Goal: Obtain resource: Obtain resource

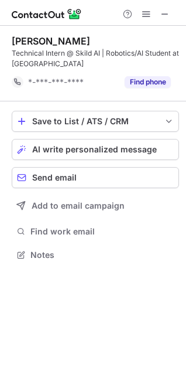
scroll to position [246, 186]
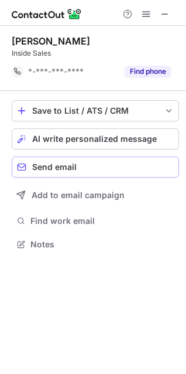
scroll to position [236, 186]
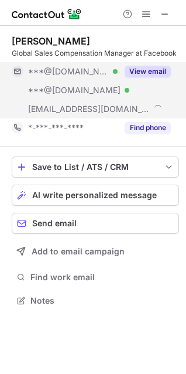
scroll to position [292, 186]
click at [143, 74] on button "View email" at bounding box center [148, 72] width 46 height 12
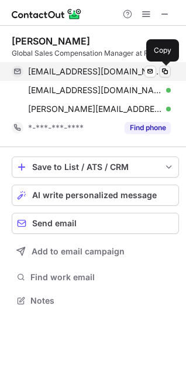
click at [166, 70] on span at bounding box center [164, 71] width 9 height 9
drag, startPoint x: 166, startPoint y: 70, endPoint x: 33, endPoint y: 75, distance: 133.0
click at [162, 71] on span at bounding box center [164, 71] width 9 height 9
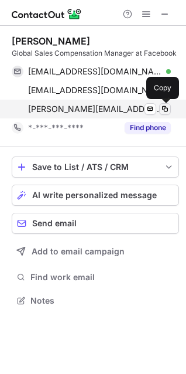
click at [165, 107] on span at bounding box center [164, 108] width 9 height 9
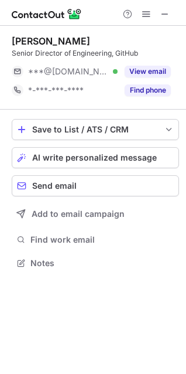
scroll to position [255, 186]
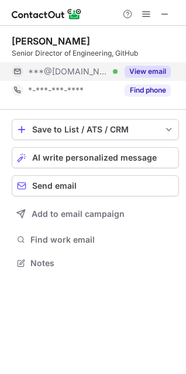
click at [157, 69] on button "View email" at bounding box center [148, 72] width 46 height 12
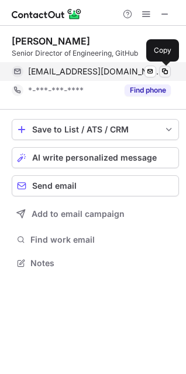
click at [167, 71] on span at bounding box center [164, 71] width 9 height 9
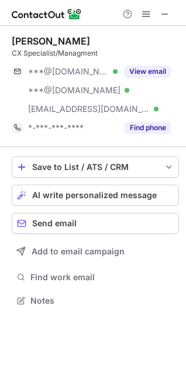
scroll to position [292, 186]
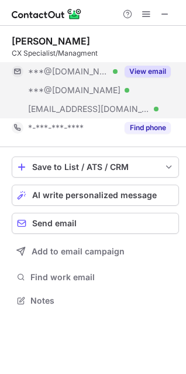
click at [120, 79] on div "View email" at bounding box center [144, 71] width 53 height 19
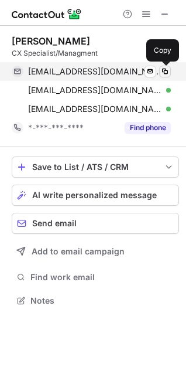
click at [165, 70] on span at bounding box center [164, 71] width 9 height 9
drag, startPoint x: 165, startPoint y: 70, endPoint x: 149, endPoint y: 74, distance: 15.8
click at [160, 71] on button at bounding box center [165, 72] width 12 height 12
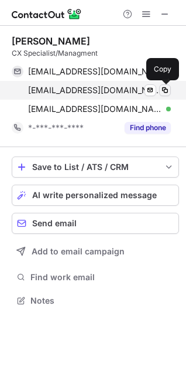
click at [165, 94] on span at bounding box center [164, 89] width 9 height 9
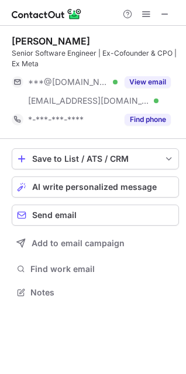
scroll to position [284, 186]
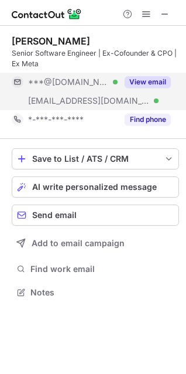
click at [137, 79] on button "View email" at bounding box center [148, 82] width 46 height 12
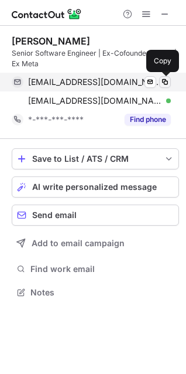
click at [166, 78] on span at bounding box center [164, 81] width 9 height 9
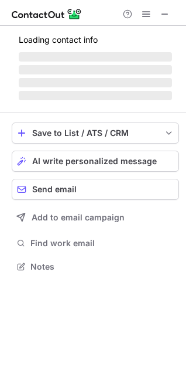
scroll to position [284, 186]
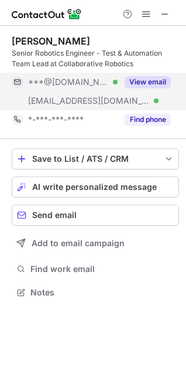
click at [160, 83] on button "View email" at bounding box center [148, 82] width 46 height 12
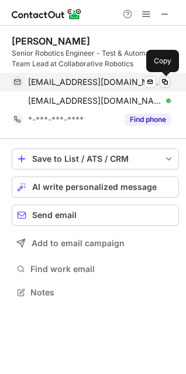
click at [165, 81] on span at bounding box center [164, 81] width 9 height 9
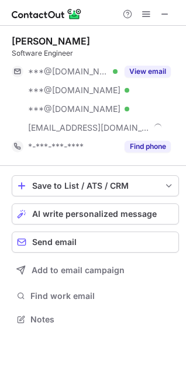
scroll to position [311, 186]
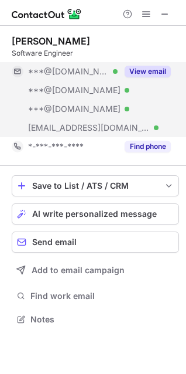
click at [148, 79] on div "View email" at bounding box center [144, 71] width 53 height 19
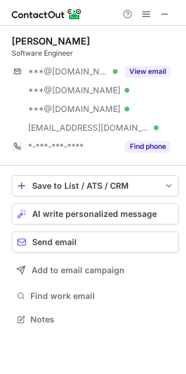
click at [141, 70] on button "View email" at bounding box center [148, 72] width 46 height 12
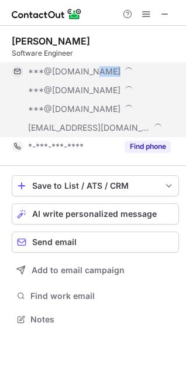
click at [141, 70] on div "***@gmail.com" at bounding box center [99, 71] width 143 height 11
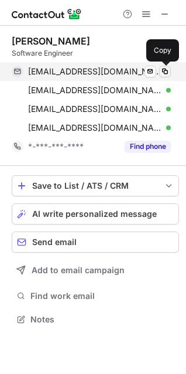
click at [162, 71] on span at bounding box center [164, 71] width 9 height 9
drag, startPoint x: 162, startPoint y: 71, endPoint x: 8, endPoint y: 87, distance: 155.4
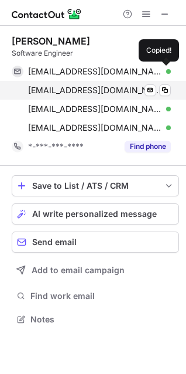
click at [160, 71] on button at bounding box center [165, 72] width 12 height 12
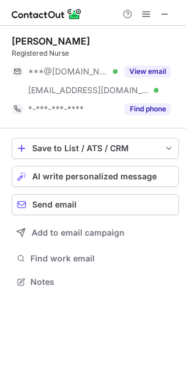
scroll to position [273, 186]
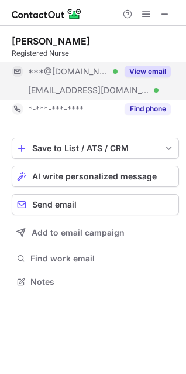
click at [149, 68] on button "View email" at bounding box center [148, 72] width 46 height 12
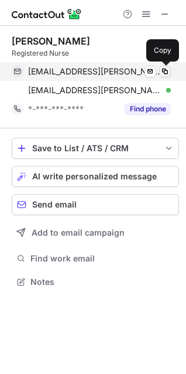
click at [167, 68] on span at bounding box center [164, 71] width 9 height 9
drag, startPoint x: 167, startPoint y: 68, endPoint x: 11, endPoint y: 63, distance: 156.4
click at [166, 68] on span at bounding box center [164, 71] width 9 height 9
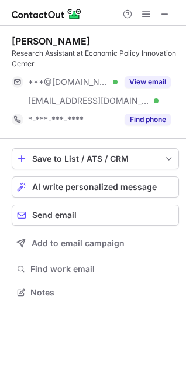
scroll to position [284, 186]
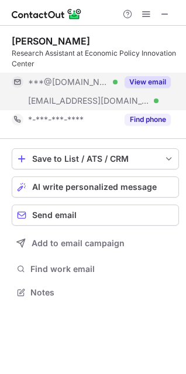
click at [150, 77] on button "View email" at bounding box center [148, 82] width 46 height 12
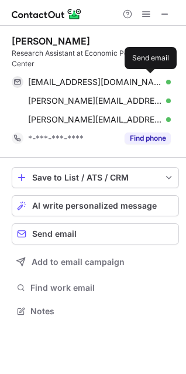
scroll to position [303, 186]
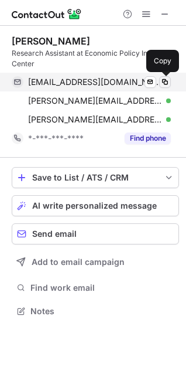
click at [167, 79] on span at bounding box center [164, 81] width 9 height 9
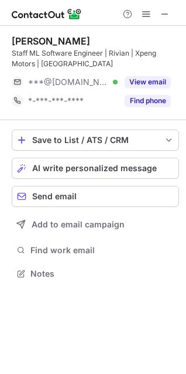
scroll to position [265, 186]
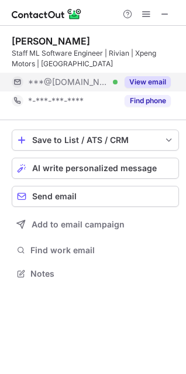
click at [149, 77] on button "View email" at bounding box center [148, 82] width 46 height 12
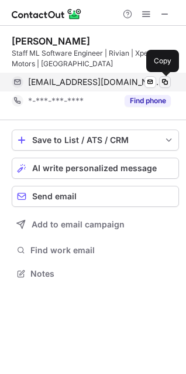
click at [169, 78] on span at bounding box center [164, 81] width 9 height 9
click at [167, 79] on span at bounding box center [164, 81] width 9 height 9
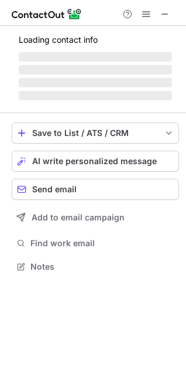
scroll to position [255, 186]
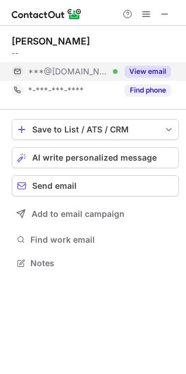
click at [148, 68] on button "View email" at bounding box center [148, 72] width 46 height 12
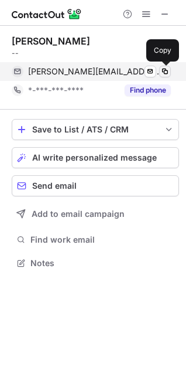
click at [160, 71] on span at bounding box center [164, 71] width 9 height 9
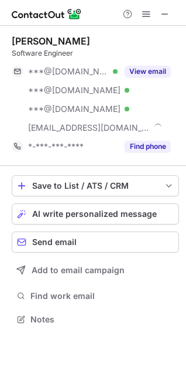
scroll to position [311, 186]
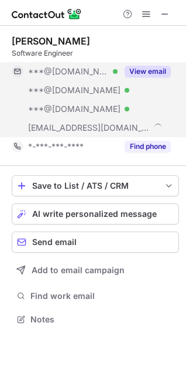
click at [149, 79] on div "View email" at bounding box center [144, 71] width 53 height 19
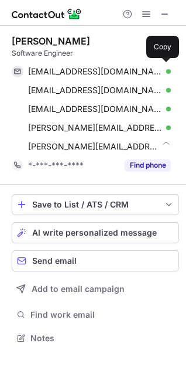
scroll to position [330, 186]
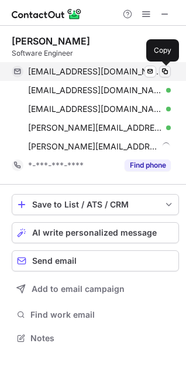
click at [160, 70] on span at bounding box center [164, 71] width 9 height 9
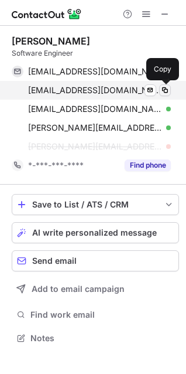
click at [162, 87] on span at bounding box center [164, 89] width 9 height 9
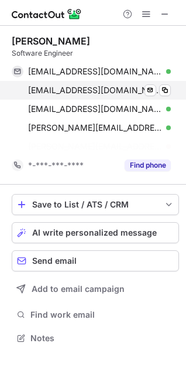
scroll to position [311, 186]
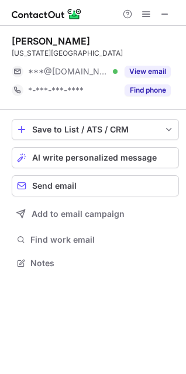
scroll to position [255, 186]
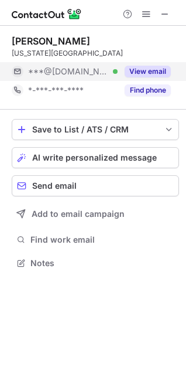
click at [133, 68] on button "View email" at bounding box center [148, 72] width 46 height 12
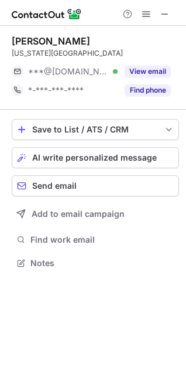
click at [133, 73] on div "Monthly email limit reached Upgrade now for unlimited email reveals or come bac…" at bounding box center [93, 187] width 186 height 374
click at [133, 73] on button "View email" at bounding box center [148, 72] width 46 height 12
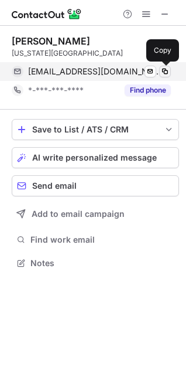
click at [167, 71] on span at bounding box center [164, 71] width 9 height 9
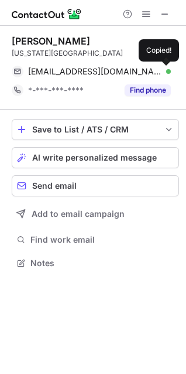
drag, startPoint x: 167, startPoint y: 71, endPoint x: 23, endPoint y: 59, distance: 144.6
click at [148, 71] on div "[EMAIL_ADDRESS][DOMAIN_NAME] Verified Send email Copied!" at bounding box center [91, 71] width 159 height 19
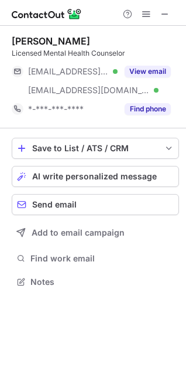
scroll to position [273, 186]
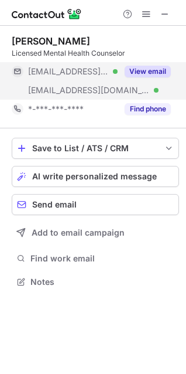
click at [148, 74] on button "View email" at bounding box center [148, 72] width 46 height 12
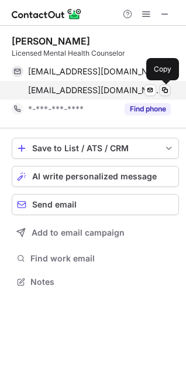
click at [165, 88] on span at bounding box center [164, 89] width 9 height 9
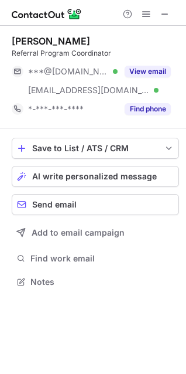
scroll to position [273, 186]
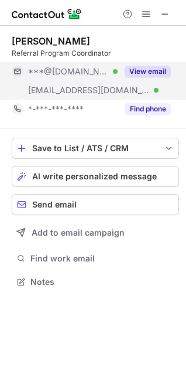
click at [162, 70] on button "View email" at bounding box center [148, 72] width 46 height 12
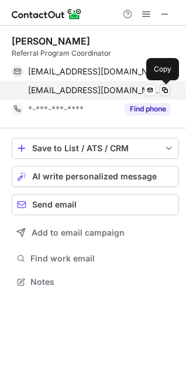
click at [165, 88] on span at bounding box center [164, 89] width 9 height 9
drag, startPoint x: 165, startPoint y: 88, endPoint x: 11, endPoint y: 105, distance: 154.9
click at [138, 95] on div "sydni_wall@csnhc.com Verified Send email Copied!" at bounding box center [91, 90] width 159 height 19
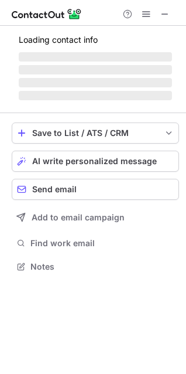
scroll to position [255, 186]
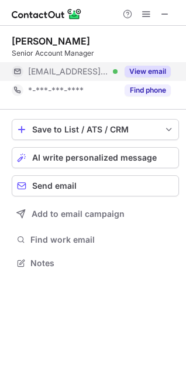
click at [155, 72] on button "View email" at bounding box center [148, 72] width 46 height 12
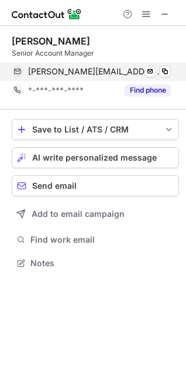
click at [159, 67] on div "tanner.caballes@disys.com Verified" at bounding box center [99, 71] width 143 height 11
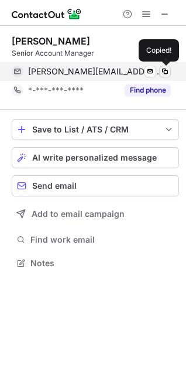
click at [163, 69] on span at bounding box center [164, 71] width 9 height 9
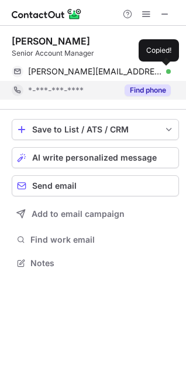
drag, startPoint x: 163, startPoint y: 69, endPoint x: 84, endPoint y: 83, distance: 80.8
click at [163, 70] on span at bounding box center [164, 71] width 9 height 9
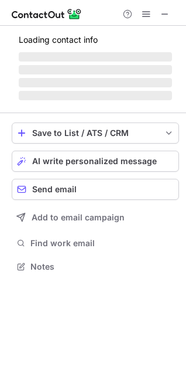
scroll to position [273, 186]
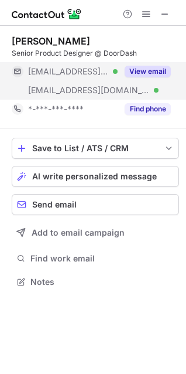
click at [140, 70] on button "View email" at bounding box center [148, 72] width 46 height 12
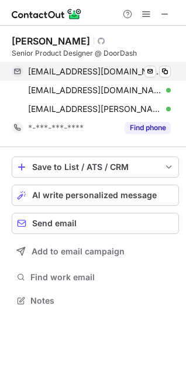
scroll to position [292, 186]
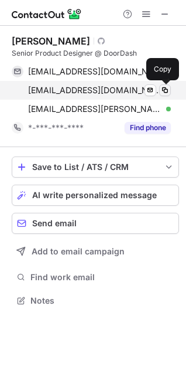
click at [165, 87] on span at bounding box center [164, 89] width 9 height 9
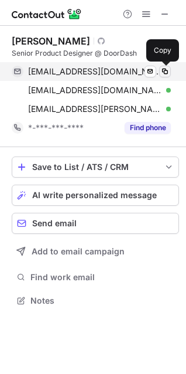
click at [166, 71] on span at bounding box center [164, 71] width 9 height 9
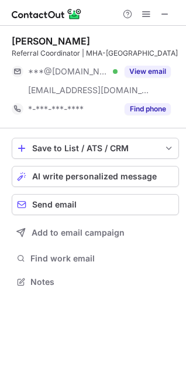
scroll to position [284, 186]
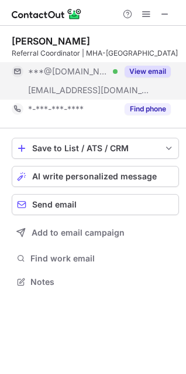
click at [161, 77] on button "View email" at bounding box center [148, 72] width 46 height 12
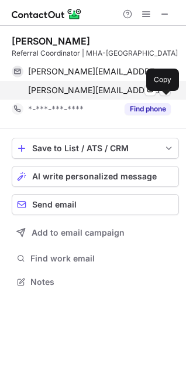
click at [162, 95] on span at bounding box center [164, 89] width 9 height 9
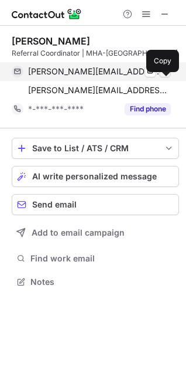
click at [163, 76] on span at bounding box center [164, 71] width 9 height 9
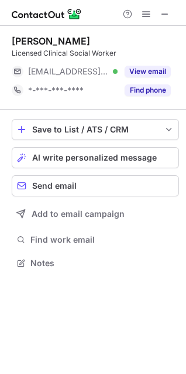
scroll to position [255, 186]
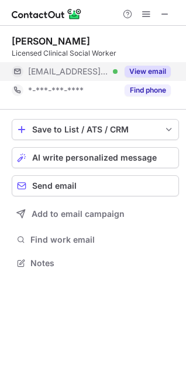
click at [154, 68] on button "View email" at bounding box center [148, 72] width 46 height 12
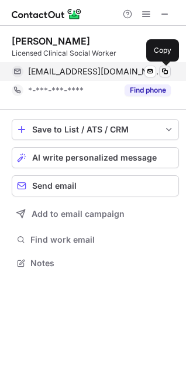
click at [166, 73] on span at bounding box center [164, 71] width 9 height 9
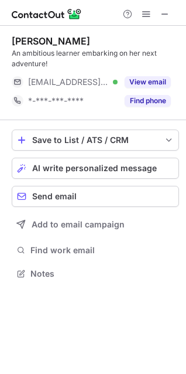
scroll to position [265, 186]
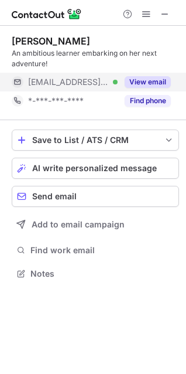
click at [154, 82] on button "View email" at bounding box center [148, 82] width 46 height 12
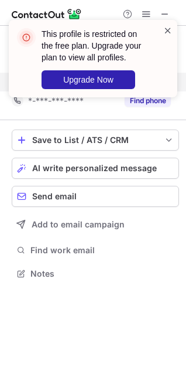
click at [168, 31] on span at bounding box center [167, 31] width 9 height 12
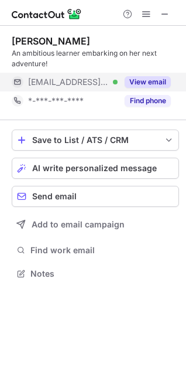
click at [142, 78] on button "View email" at bounding box center [148, 82] width 46 height 12
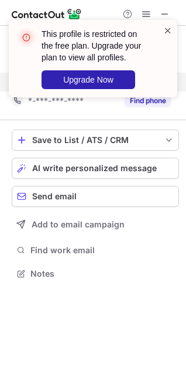
click at [167, 30] on span at bounding box center [167, 31] width 9 height 12
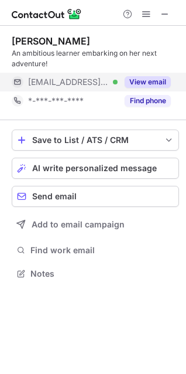
click at [144, 78] on button "View email" at bounding box center [148, 82] width 46 height 12
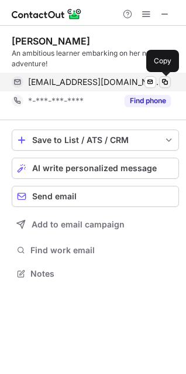
click at [162, 83] on span at bounding box center [164, 81] width 9 height 9
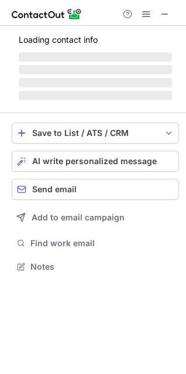
scroll to position [255, 186]
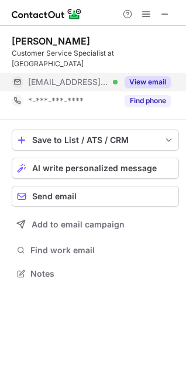
click at [138, 76] on button "View email" at bounding box center [148, 82] width 46 height 12
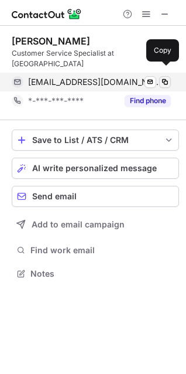
click at [164, 77] on span at bounding box center [164, 81] width 9 height 9
drag, startPoint x: 164, startPoint y: 70, endPoint x: 6, endPoint y: 70, distance: 158.1
click at [153, 73] on div "[EMAIL_ADDRESS][DOMAIN_NAME] Verified Send email Copied!" at bounding box center [91, 82] width 159 height 19
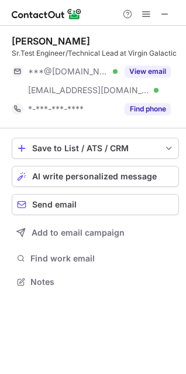
scroll to position [273, 186]
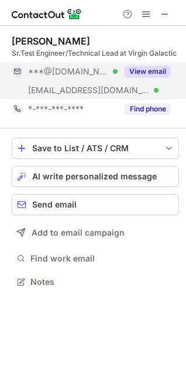
click at [169, 72] on button "View email" at bounding box center [148, 72] width 46 height 12
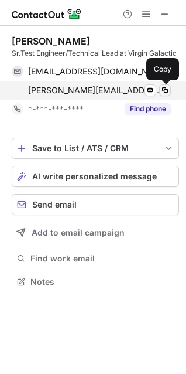
click at [166, 90] on span at bounding box center [164, 89] width 9 height 9
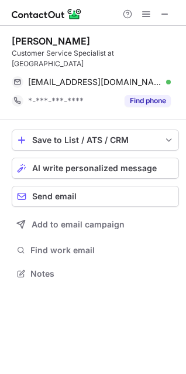
scroll to position [255, 186]
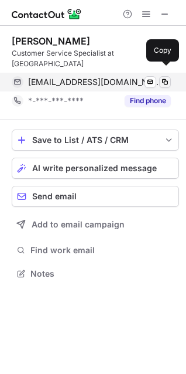
click at [166, 77] on span at bounding box center [164, 81] width 9 height 9
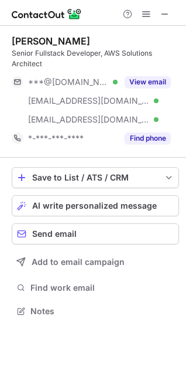
scroll to position [303, 186]
click at [143, 69] on div "[PERSON_NAME] Senior Fullstack Developer, AWS Solutions Architect ***@[DOMAIN_N…" at bounding box center [95, 91] width 167 height 112
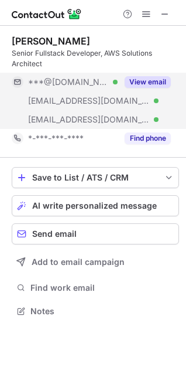
click at [145, 77] on button "View email" at bounding box center [148, 82] width 46 height 12
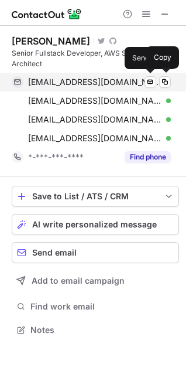
scroll to position [321, 186]
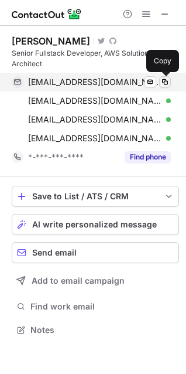
click at [163, 80] on span at bounding box center [164, 81] width 9 height 9
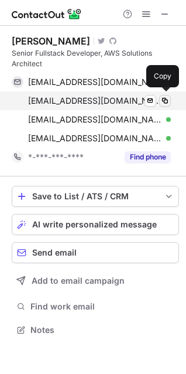
click at [160, 99] on div "[EMAIL_ADDRESS][DOMAIN_NAME] Verified Send email Copy" at bounding box center [91, 100] width 159 height 19
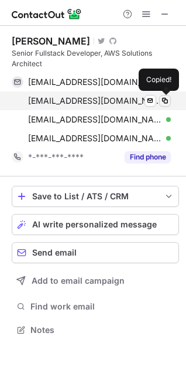
click at [160, 99] on button at bounding box center [165, 101] width 12 height 12
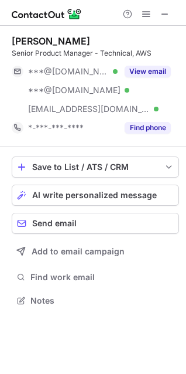
scroll to position [292, 186]
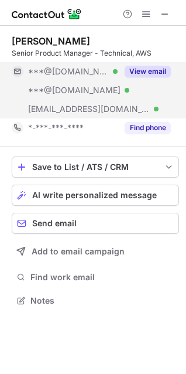
click at [169, 67] on button "View email" at bounding box center [148, 72] width 46 height 12
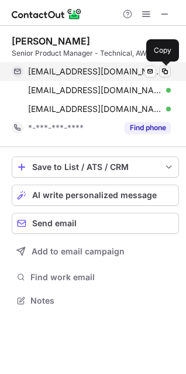
click at [167, 74] on span at bounding box center [164, 71] width 9 height 9
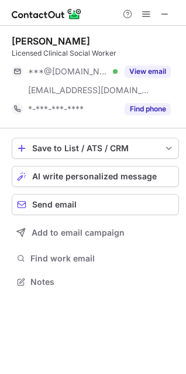
scroll to position [273, 186]
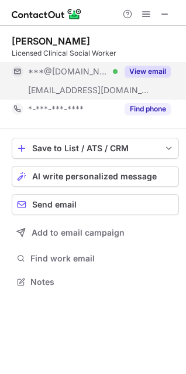
click at [158, 78] on div "View email" at bounding box center [144, 71] width 53 height 19
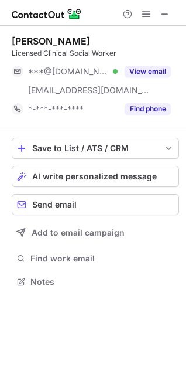
click at [148, 68] on div "This profile is restricted on the free plan. Upgrade your plan to view all prof…" at bounding box center [96, 58] width 108 height 61
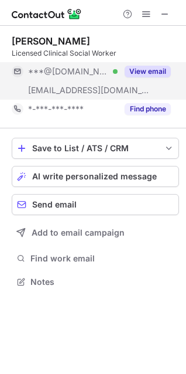
click at [148, 73] on button "View email" at bounding box center [148, 72] width 46 height 12
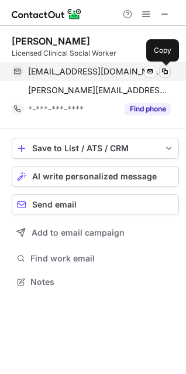
click at [164, 69] on span at bounding box center [164, 71] width 9 height 9
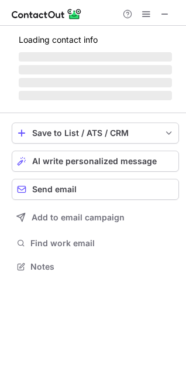
scroll to position [284, 186]
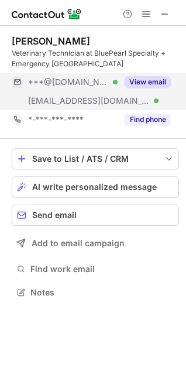
click at [141, 87] on button "View email" at bounding box center [148, 82] width 46 height 12
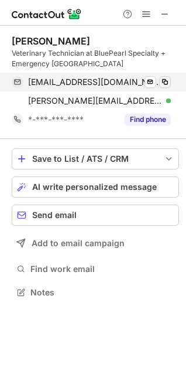
click at [162, 81] on span at bounding box center [164, 81] width 9 height 9
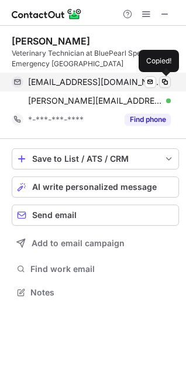
click at [162, 81] on span at bounding box center [164, 81] width 9 height 9
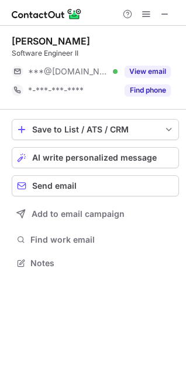
scroll to position [255, 186]
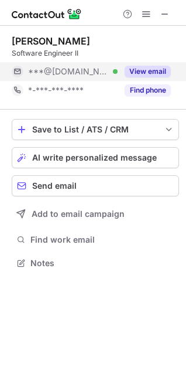
click at [148, 66] on button "View email" at bounding box center [148, 72] width 46 height 12
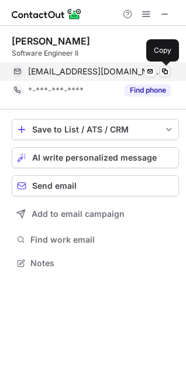
click at [169, 72] on span at bounding box center [164, 71] width 9 height 9
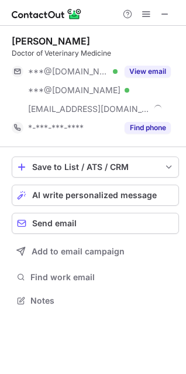
scroll to position [292, 186]
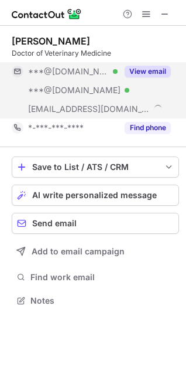
click at [141, 72] on button "View email" at bounding box center [148, 72] width 46 height 12
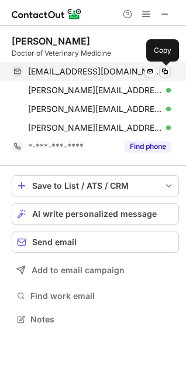
click at [166, 66] on button at bounding box center [165, 72] width 12 height 12
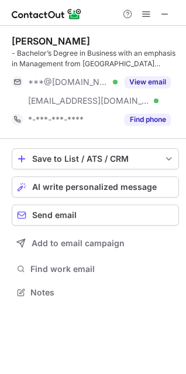
scroll to position [284, 186]
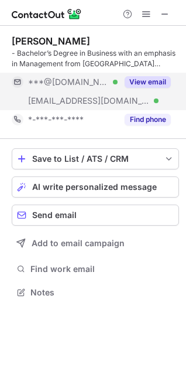
click at [159, 81] on button "View email" at bounding box center [148, 82] width 46 height 12
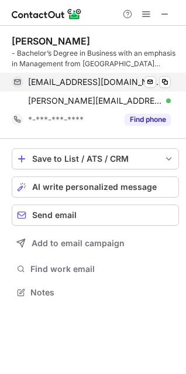
click at [171, 80] on div "[EMAIL_ADDRESS][DOMAIN_NAME] Verified Send email Copy" at bounding box center [91, 82] width 159 height 19
click at [169, 79] on span at bounding box center [164, 81] width 9 height 9
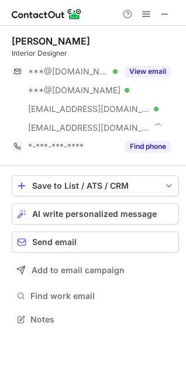
scroll to position [311, 186]
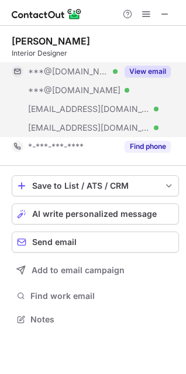
click at [149, 70] on button "View email" at bounding box center [148, 72] width 46 height 12
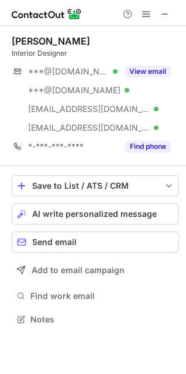
click at [155, 74] on button "View email" at bounding box center [148, 72] width 46 height 12
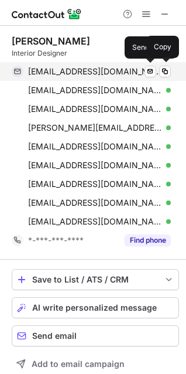
scroll to position [405, 178]
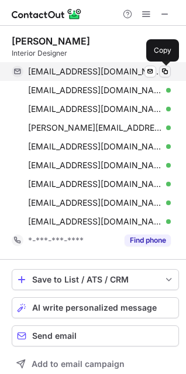
click at [168, 70] on span at bounding box center [164, 71] width 9 height 9
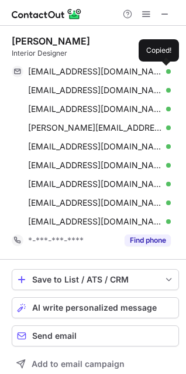
drag, startPoint x: 168, startPoint y: 70, endPoint x: 26, endPoint y: 49, distance: 143.2
click at [167, 70] on span at bounding box center [164, 71] width 9 height 9
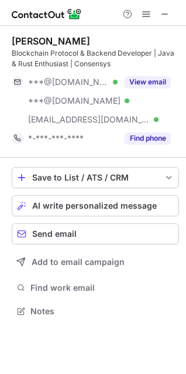
scroll to position [303, 186]
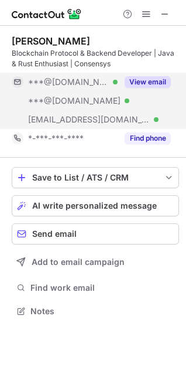
click at [141, 75] on div "View email" at bounding box center [144, 82] width 53 height 19
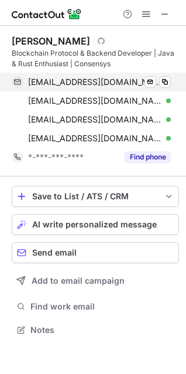
click at [171, 77] on div "[EMAIL_ADDRESS][DOMAIN_NAME] Verified Send email Copy" at bounding box center [91, 82] width 159 height 19
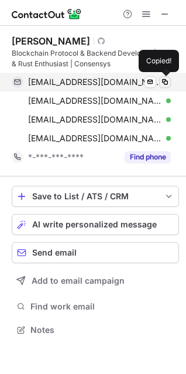
click at [168, 80] on span at bounding box center [164, 81] width 9 height 9
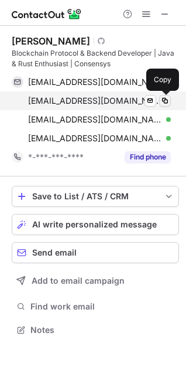
click at [164, 97] on span at bounding box center [164, 100] width 9 height 9
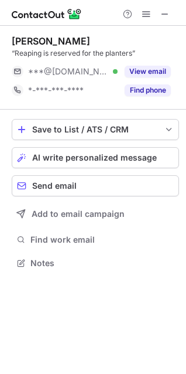
scroll to position [255, 186]
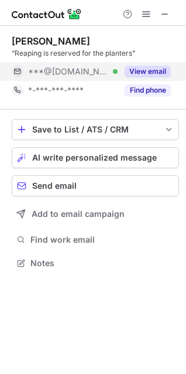
click at [143, 67] on button "View email" at bounding box center [148, 72] width 46 height 12
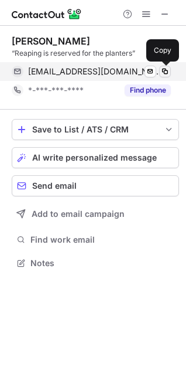
click at [169, 73] on span at bounding box center [164, 71] width 9 height 9
click at [168, 72] on span at bounding box center [164, 71] width 9 height 9
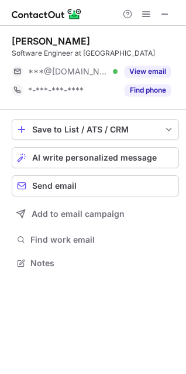
scroll to position [255, 186]
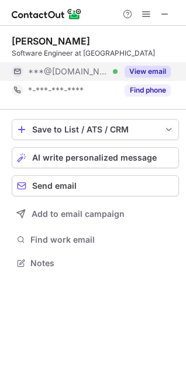
click at [133, 72] on button "View email" at bounding box center [148, 72] width 46 height 12
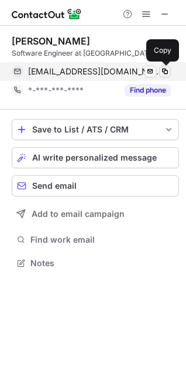
click at [165, 69] on span at bounding box center [164, 71] width 9 height 9
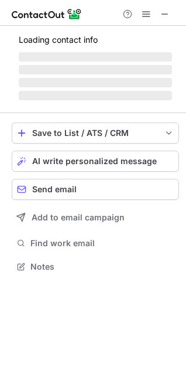
scroll to position [273, 186]
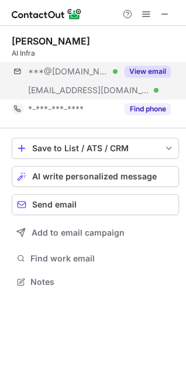
click at [174, 85] on div "***@gmail.com Verified ***@columbia.edu Verified View email" at bounding box center [95, 80] width 167 height 37
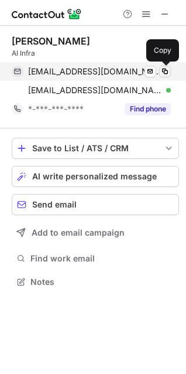
click at [165, 66] on button at bounding box center [165, 72] width 12 height 12
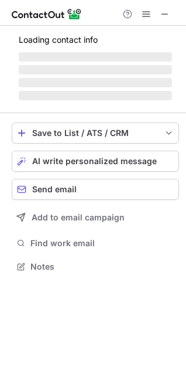
scroll to position [255, 186]
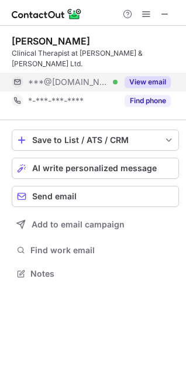
click at [159, 76] on button "View email" at bounding box center [148, 82] width 46 height 12
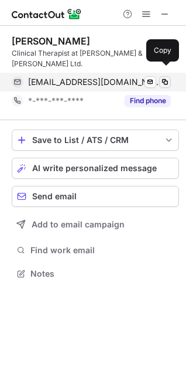
click at [167, 77] on span at bounding box center [164, 81] width 9 height 9
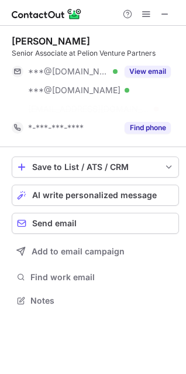
scroll to position [273, 186]
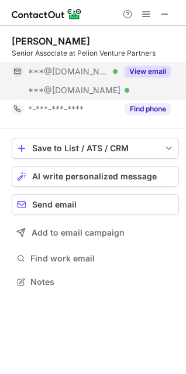
click at [119, 69] on div "***@[DOMAIN_NAME] Verified ***@[DOMAIN_NAME] Verified View email" at bounding box center [91, 80] width 159 height 37
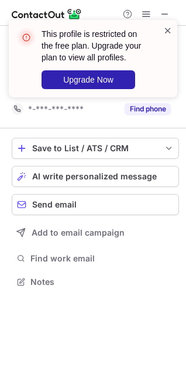
click at [166, 31] on span at bounding box center [167, 31] width 9 height 12
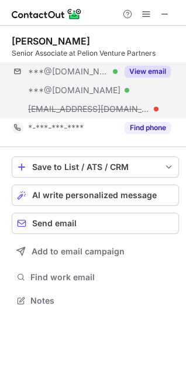
scroll to position [292, 186]
click at [149, 69] on button "View email" at bounding box center [148, 72] width 46 height 12
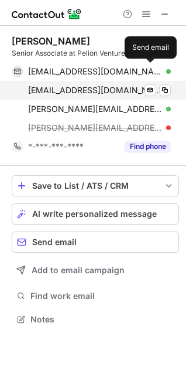
scroll to position [311, 186]
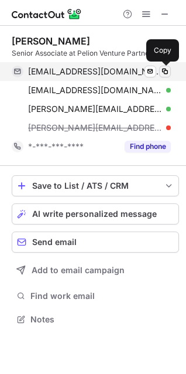
click at [166, 67] on span at bounding box center [164, 71] width 9 height 9
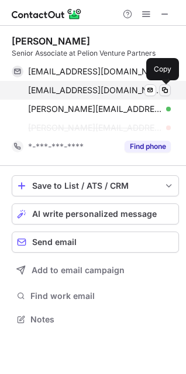
click at [169, 85] on span at bounding box center [164, 89] width 9 height 9
click at [169, 86] on span at bounding box center [164, 89] width 9 height 9
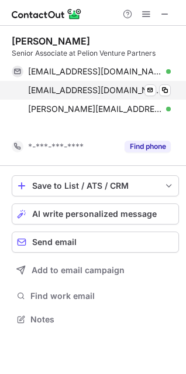
scroll to position [292, 186]
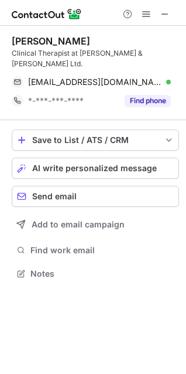
scroll to position [255, 186]
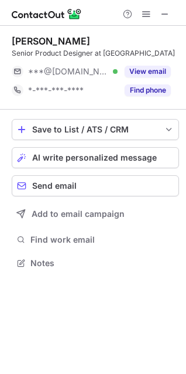
scroll to position [255, 186]
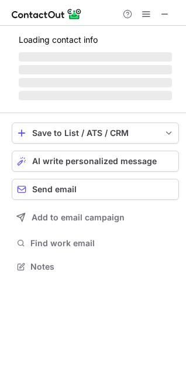
scroll to position [273, 186]
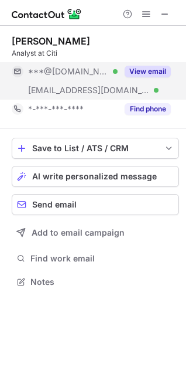
click at [141, 73] on button "View email" at bounding box center [148, 72] width 46 height 12
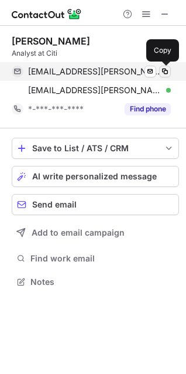
click at [160, 69] on span at bounding box center [164, 71] width 9 height 9
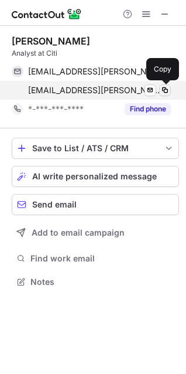
click at [166, 88] on span at bounding box center [164, 89] width 9 height 9
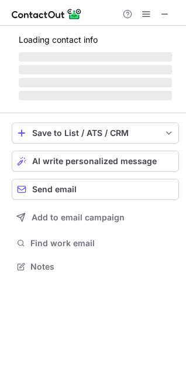
scroll to position [265, 186]
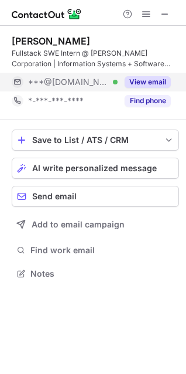
click at [148, 73] on div "View email" at bounding box center [144, 82] width 53 height 19
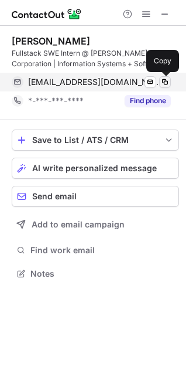
click at [163, 83] on span at bounding box center [164, 81] width 9 height 9
drag, startPoint x: 163, startPoint y: 83, endPoint x: 28, endPoint y: 86, distance: 135.3
click at [160, 83] on span at bounding box center [164, 81] width 9 height 9
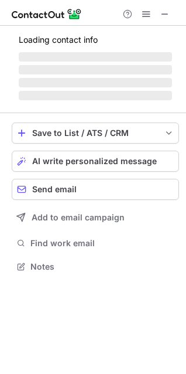
scroll to position [284, 186]
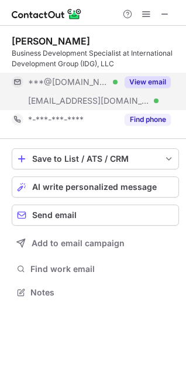
click at [148, 85] on button "View email" at bounding box center [148, 82] width 46 height 12
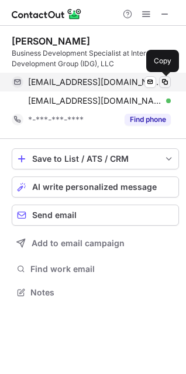
click at [162, 81] on span at bounding box center [164, 81] width 9 height 9
click at [165, 83] on span at bounding box center [164, 81] width 9 height 9
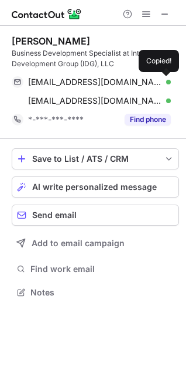
drag, startPoint x: 165, startPoint y: 83, endPoint x: 19, endPoint y: 58, distance: 148.5
click at [165, 83] on span at bounding box center [164, 81] width 9 height 9
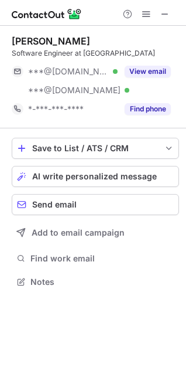
scroll to position [273, 186]
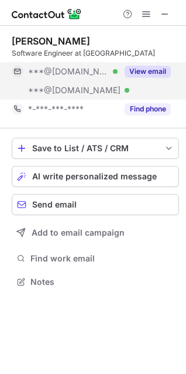
click at [152, 76] on button "View email" at bounding box center [148, 72] width 46 height 12
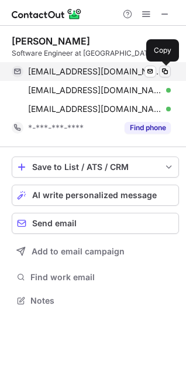
click at [165, 70] on span at bounding box center [164, 71] width 9 height 9
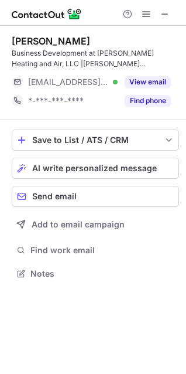
scroll to position [265, 186]
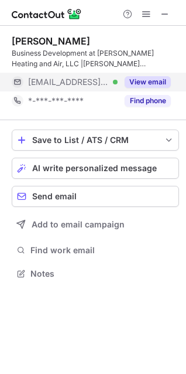
click at [163, 86] on button "View email" at bounding box center [148, 82] width 46 height 12
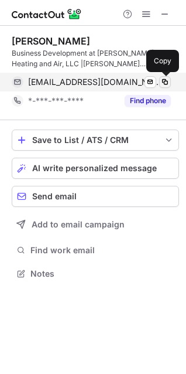
click at [164, 80] on span at bounding box center [164, 81] width 9 height 9
click at [165, 80] on span at bounding box center [164, 81] width 9 height 9
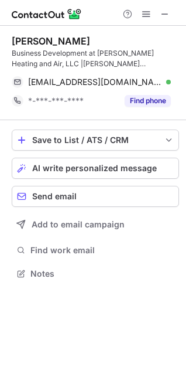
click at [172, 13] on div at bounding box center [146, 14] width 56 height 14
click at [166, 15] on span at bounding box center [164, 13] width 9 height 9
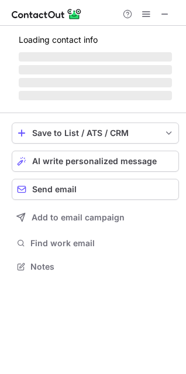
scroll to position [292, 186]
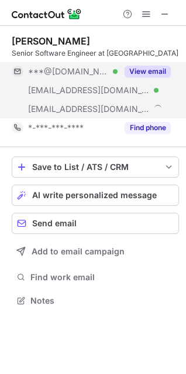
click at [145, 69] on button "View email" at bounding box center [148, 72] width 46 height 12
click at [145, 70] on button "View email" at bounding box center [148, 72] width 46 height 12
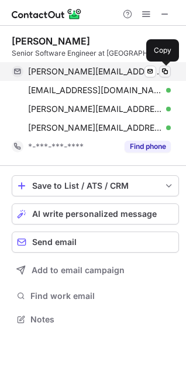
click at [163, 67] on span at bounding box center [164, 71] width 9 height 9
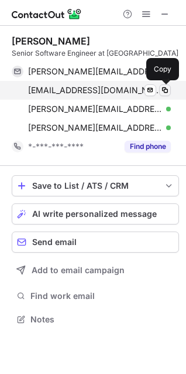
click at [167, 89] on span at bounding box center [164, 89] width 9 height 9
